Goal: Use online tool/utility: Utilize a website feature to perform a specific function

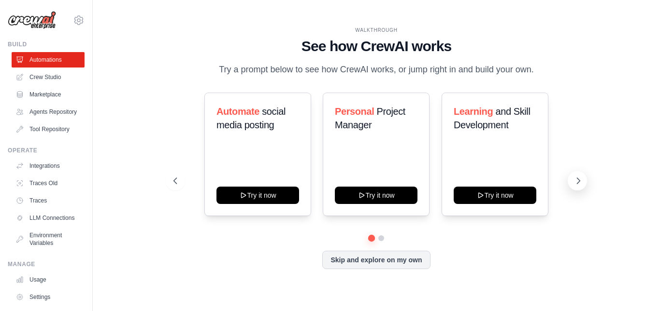
click at [572, 186] on button at bounding box center [576, 180] width 19 height 19
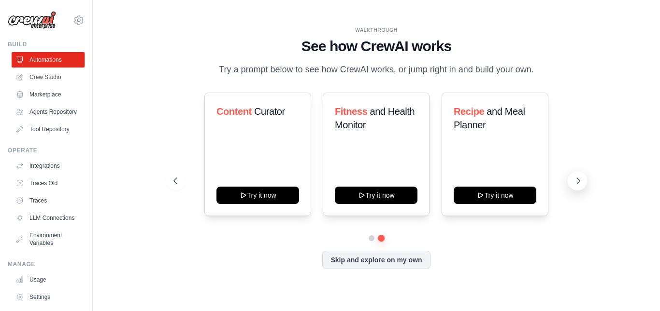
click at [577, 184] on icon at bounding box center [578, 181] width 3 height 6
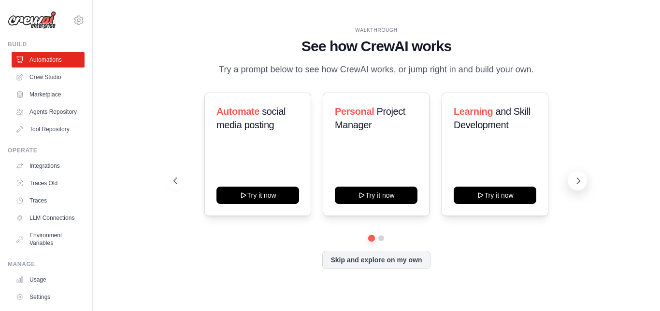
click at [576, 183] on icon at bounding box center [578, 181] width 10 height 10
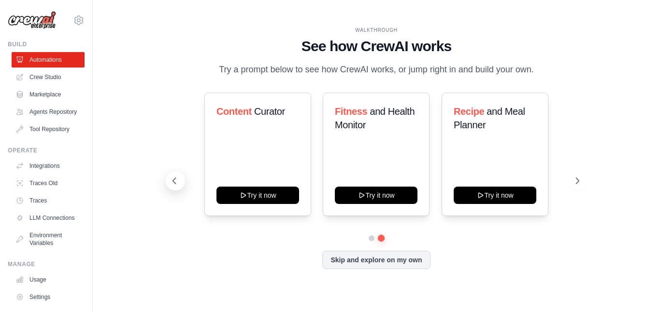
click at [174, 186] on icon at bounding box center [174, 181] width 10 height 10
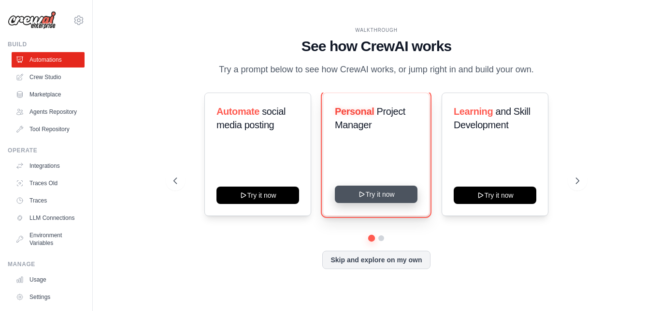
click at [408, 199] on button "Try it now" at bounding box center [376, 194] width 83 height 17
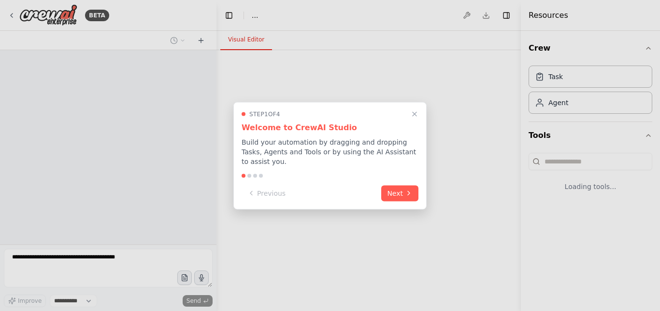
select select "****"
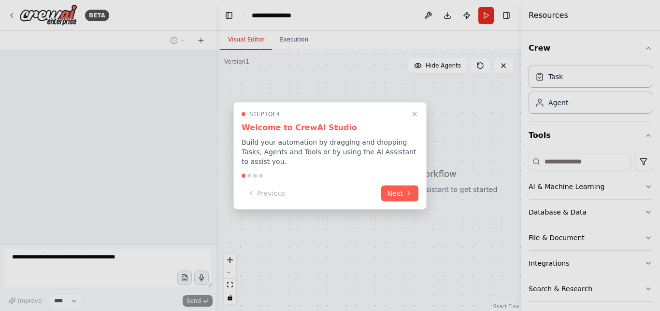
click at [396, 197] on div "Step 1 of 4 Welcome to CrewAI Studio Build your automation by dragging and drop…" at bounding box center [329, 156] width 193 height 108
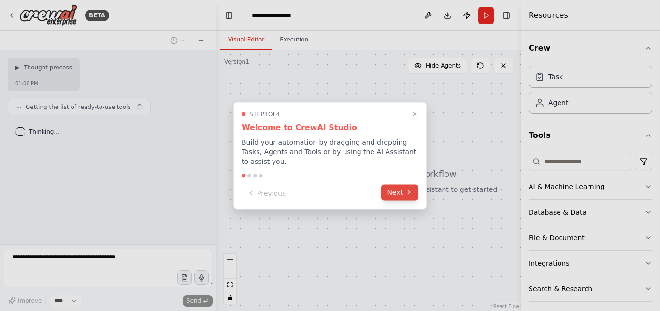
click at [396, 194] on button "Next" at bounding box center [399, 192] width 37 height 16
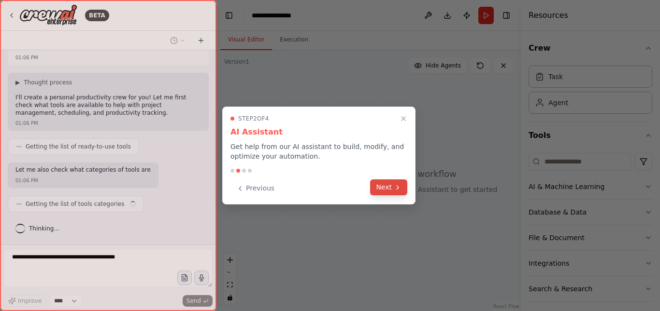
click at [394, 185] on icon at bounding box center [397, 188] width 8 height 8
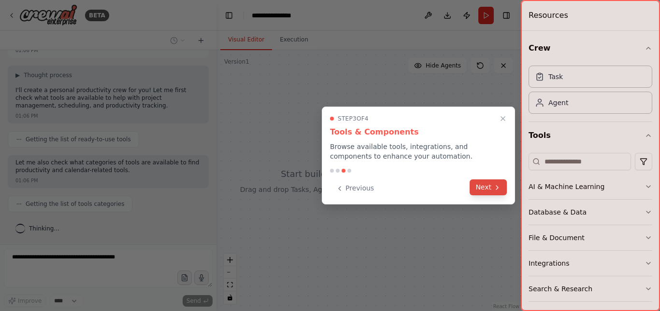
click at [492, 191] on button "Next" at bounding box center [487, 188] width 37 height 16
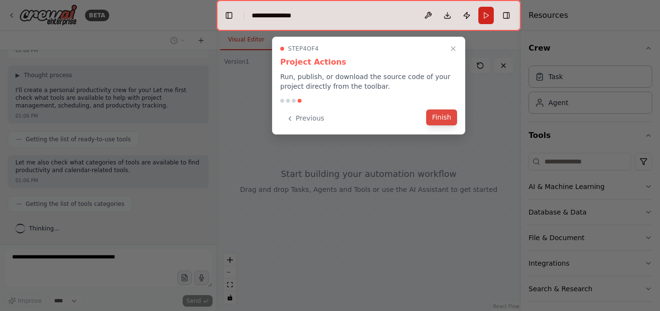
click at [439, 120] on button "Finish" at bounding box center [441, 118] width 31 height 16
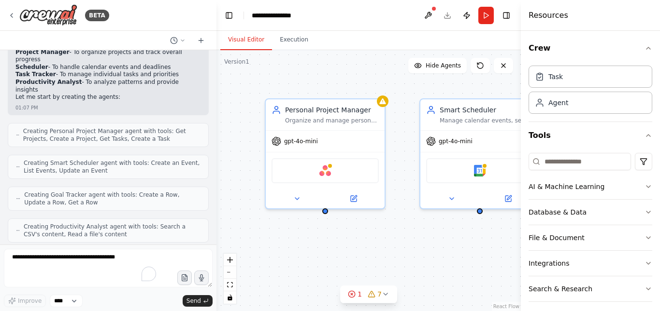
scroll to position [474, 0]
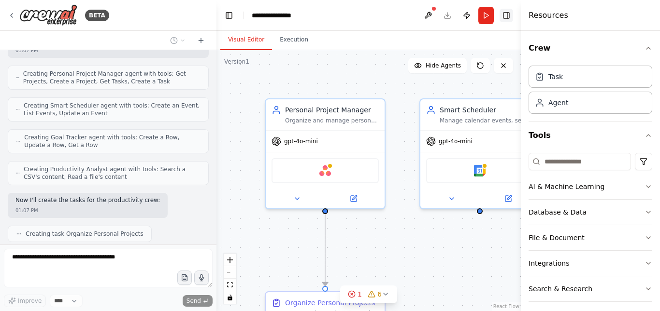
click at [505, 15] on button "Toggle Right Sidebar" at bounding box center [506, 16] width 14 height 14
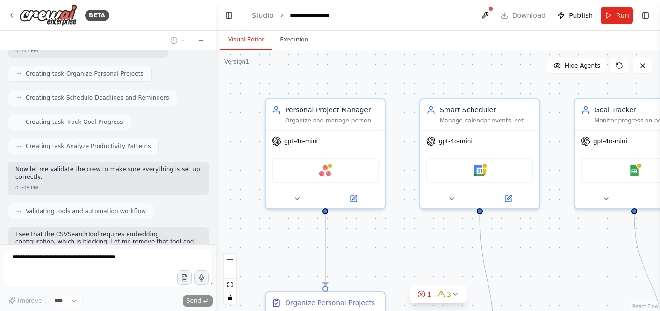
scroll to position [717, 0]
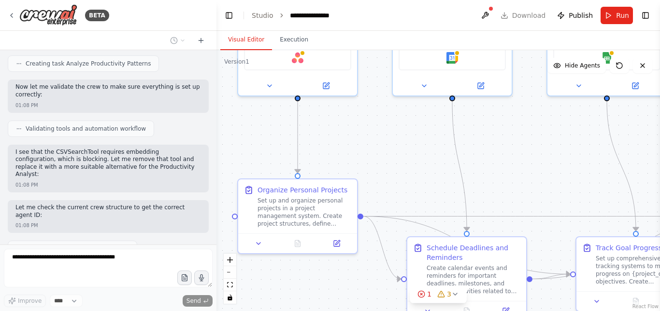
drag, startPoint x: 415, startPoint y: 233, endPoint x: 390, endPoint y: 115, distance: 120.0
click at [390, 115] on div ".deletable-edge-delete-btn { width: 20px; height: 20px; border: 0px solid #ffff…" at bounding box center [437, 180] width 443 height 261
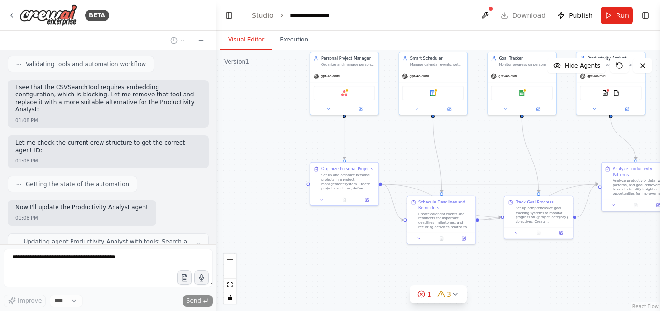
scroll to position [789, 0]
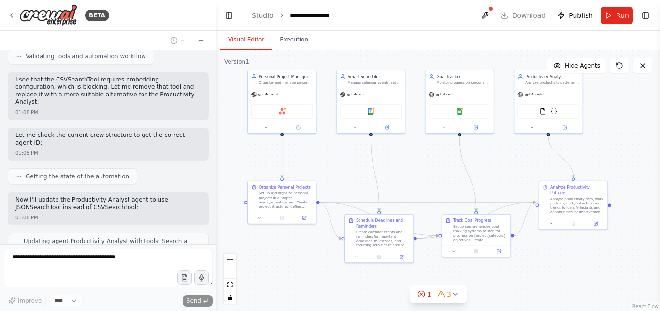
drag, startPoint x: 477, startPoint y: 158, endPoint x: 415, endPoint y: 177, distance: 64.9
click at [415, 177] on div ".deletable-edge-delete-btn { width: 20px; height: 20px; border: 0px solid #ffff…" at bounding box center [437, 180] width 443 height 261
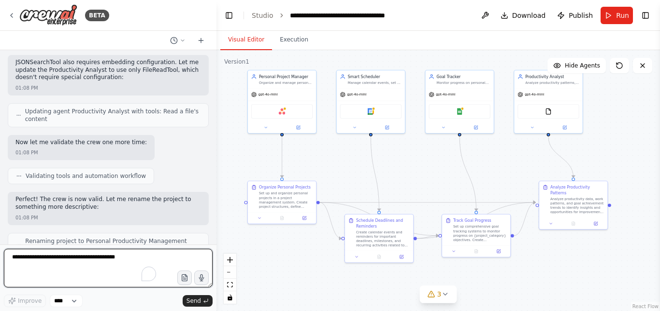
scroll to position [1103, 0]
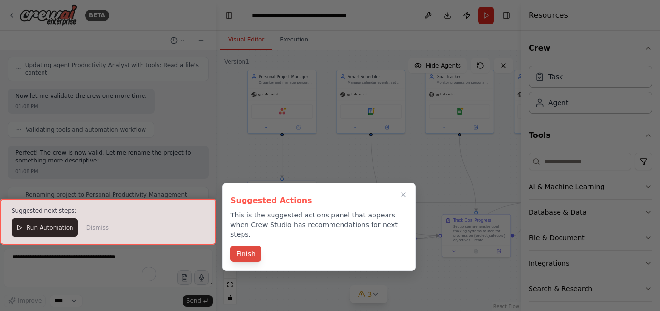
click at [250, 248] on button "Finish" at bounding box center [245, 254] width 31 height 16
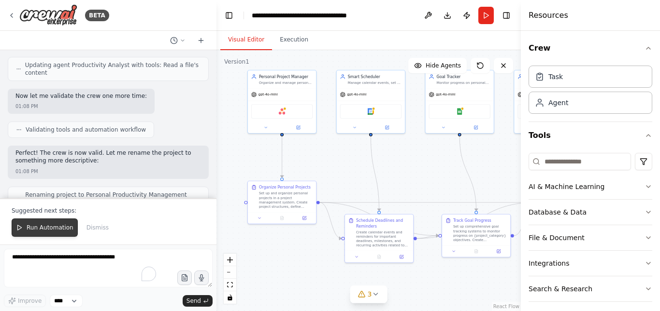
click at [56, 228] on span "Run Automation" at bounding box center [50, 228] width 47 height 8
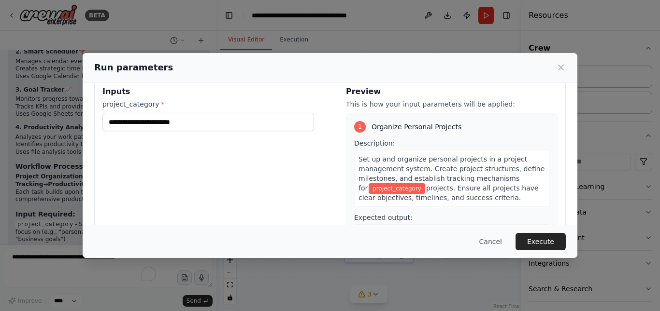
scroll to position [0, 0]
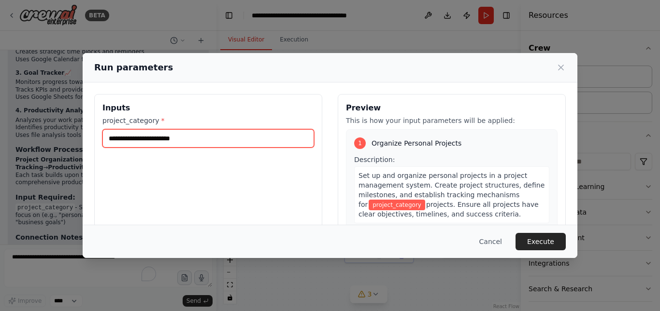
click at [179, 143] on input "project_category *" at bounding box center [207, 138] width 211 height 18
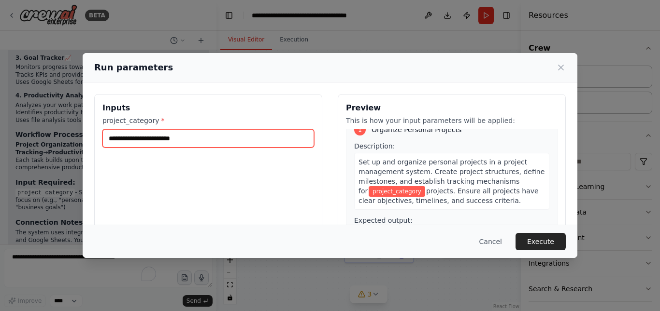
click at [158, 142] on input "project_category *" at bounding box center [207, 138] width 211 height 18
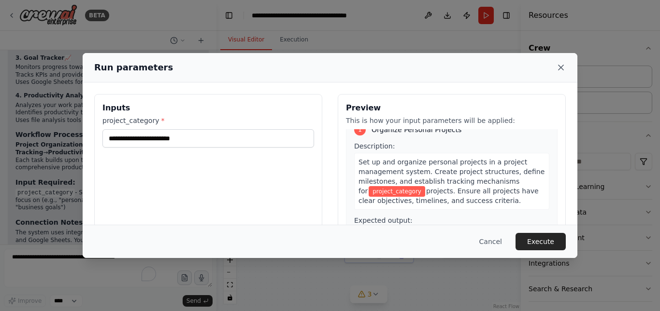
click at [562, 67] on icon at bounding box center [561, 68] width 10 height 10
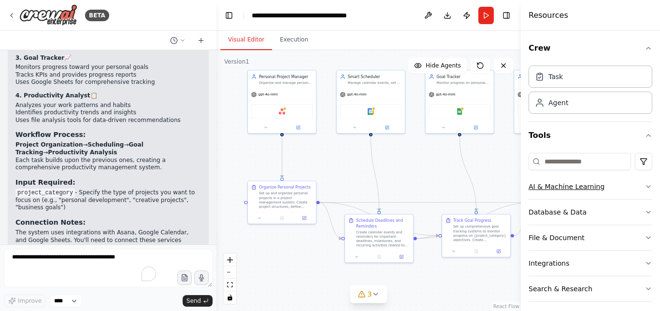
scroll to position [32, 0]
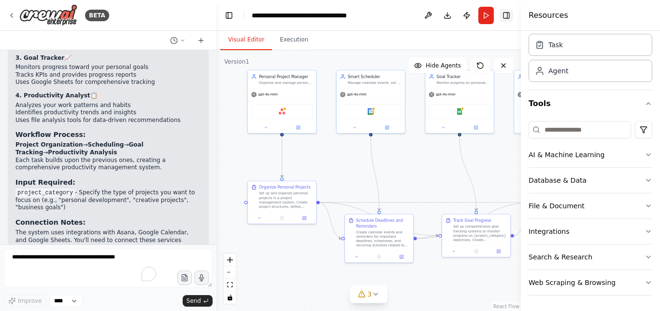
click at [505, 12] on button "Toggle Right Sidebar" at bounding box center [506, 16] width 14 height 14
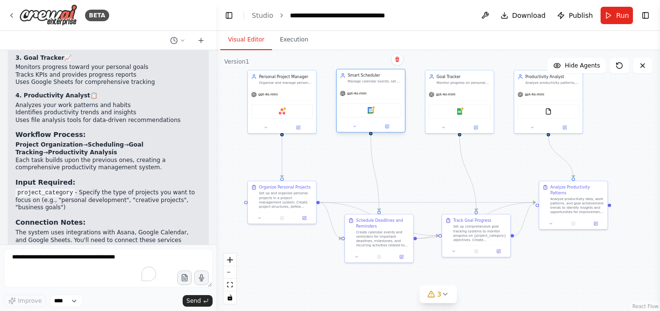
click at [375, 113] on div "Google Calendar" at bounding box center [371, 110] width 62 height 14
click at [225, 15] on button "Toggle Left Sidebar" at bounding box center [229, 16] width 14 height 14
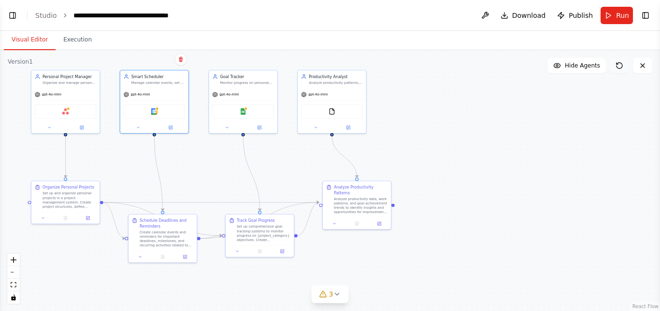
click at [620, 67] on icon at bounding box center [619, 66] width 8 height 8
click at [72, 113] on div "Asana" at bounding box center [66, 110] width 62 height 14
click at [18, 121] on div ".deletable-edge-delete-btn { width: 20px; height: 20px; border: 0px solid #ffff…" at bounding box center [330, 180] width 660 height 261
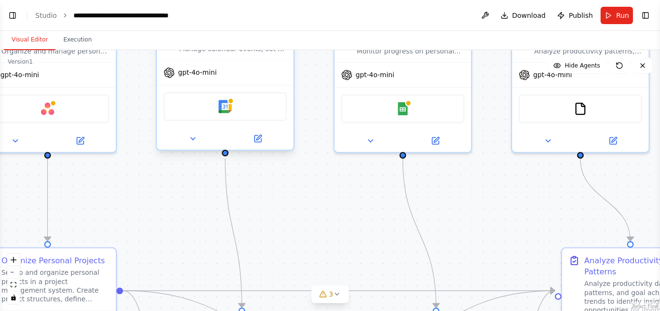
click at [193, 80] on div "gpt-4o-mini" at bounding box center [225, 73] width 137 height 25
click at [196, 79] on div "gpt-4o-mini" at bounding box center [225, 73] width 137 height 25
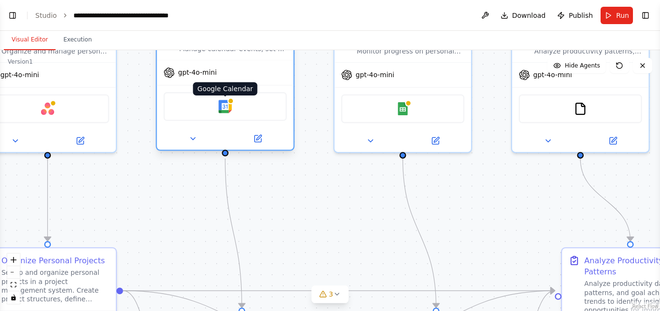
click at [226, 106] on img at bounding box center [225, 107] width 14 height 14
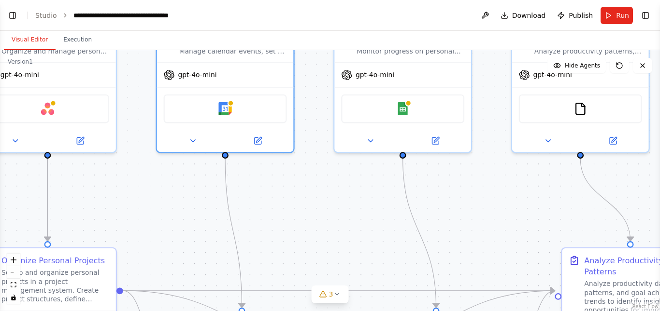
drag, startPoint x: 121, startPoint y: 169, endPoint x: 248, endPoint y: 211, distance: 133.6
click at [248, 211] on div ".deletable-edge-delete-btn { width: 20px; height: 20px; border: 0px solid #ffff…" at bounding box center [330, 180] width 660 height 261
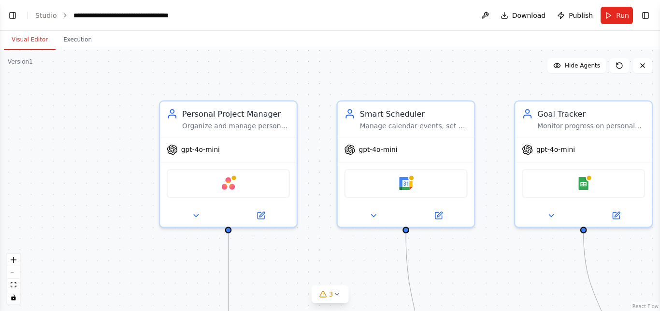
drag, startPoint x: 142, startPoint y: 184, endPoint x: 358, endPoint y: 258, distance: 227.9
click at [360, 262] on div ".deletable-edge-delete-btn { width: 20px; height: 20px; border: 0px solid #ffff…" at bounding box center [330, 180] width 660 height 261
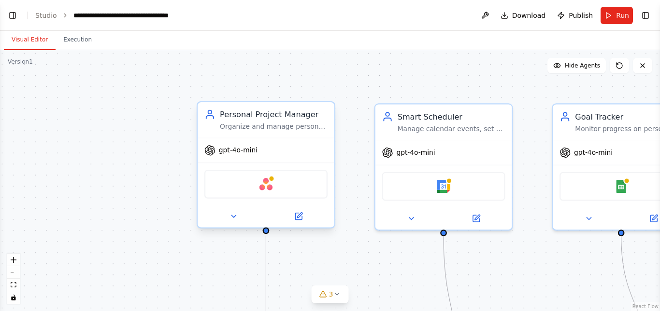
click at [286, 185] on div "Asana" at bounding box center [265, 184] width 123 height 29
click at [279, 185] on div "Asana" at bounding box center [265, 184] width 123 height 29
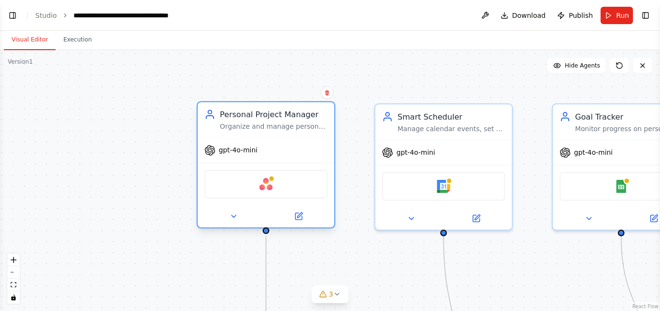
click at [279, 185] on div "Asana" at bounding box center [265, 184] width 123 height 29
click at [267, 182] on img at bounding box center [266, 185] width 14 height 14
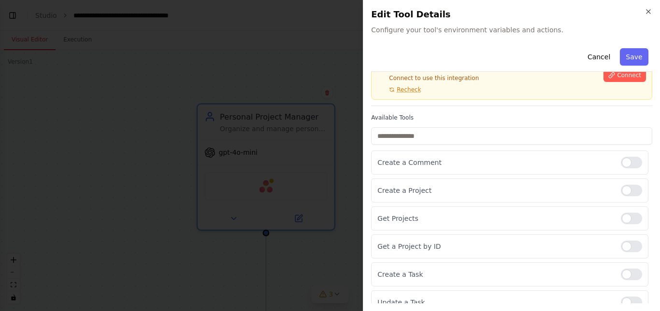
scroll to position [0, 0]
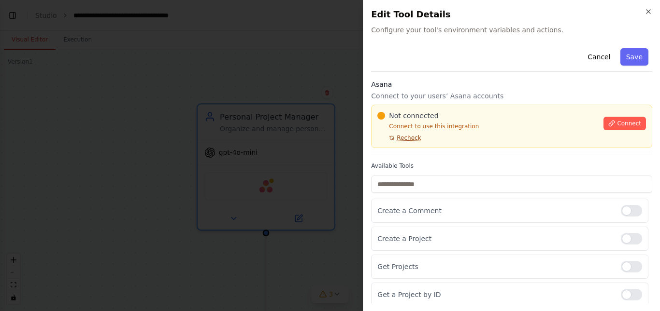
click at [408, 139] on span "Recheck" at bounding box center [408, 138] width 24 height 8
click at [617, 121] on span "Connect" at bounding box center [629, 124] width 24 height 8
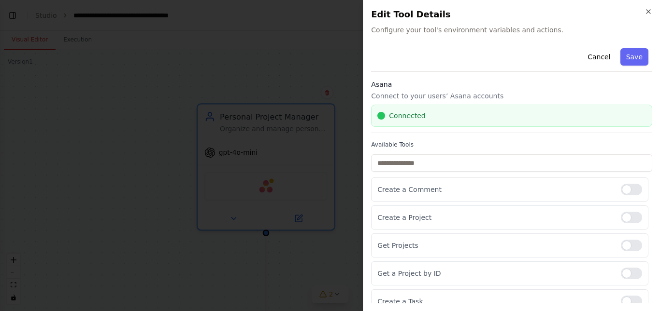
click at [499, 59] on div "Cancel Save" at bounding box center [511, 58] width 281 height 28
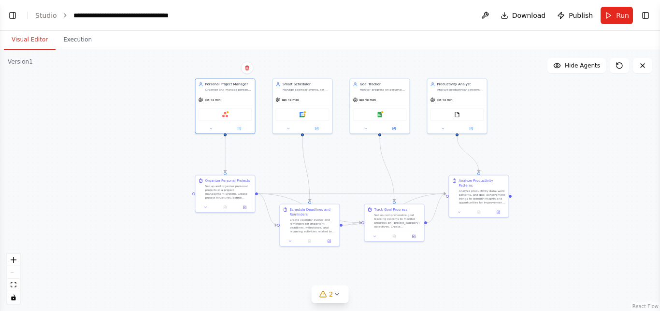
drag, startPoint x: 394, startPoint y: 187, endPoint x: 335, endPoint y: 159, distance: 65.2
click at [335, 159] on div ".deletable-edge-delete-btn { width: 20px; height: 20px; border: 0px solid #ffff…" at bounding box center [330, 180] width 660 height 261
click at [334, 294] on icon at bounding box center [337, 295] width 8 height 8
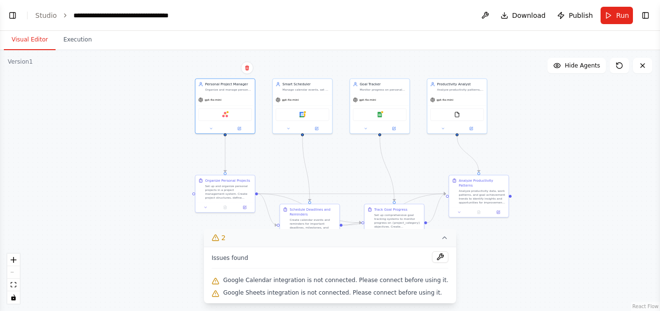
click at [451, 288] on div ".deletable-edge-delete-btn { width: 20px; height: 20px; border: 0px solid #ffff…" at bounding box center [330, 180] width 660 height 261
